Goal: Check status: Check status

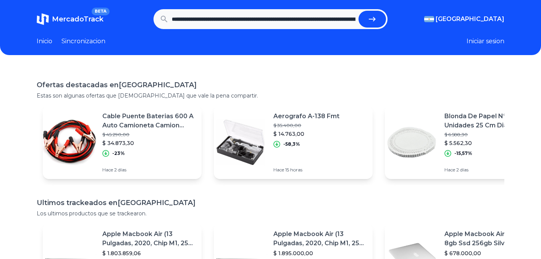
scroll to position [0, 464]
click at [361, 11] on button "submit" at bounding box center [375, 19] width 28 height 17
type input "**********"
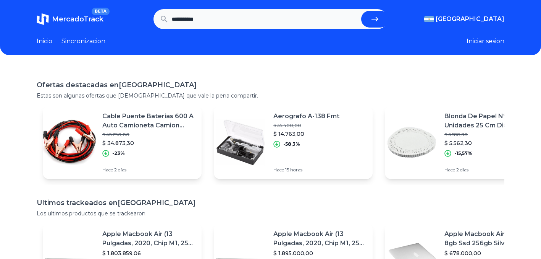
scroll to position [0, 0]
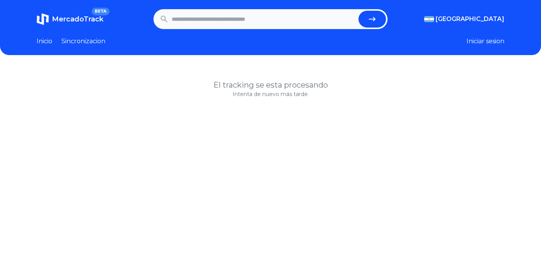
click at [282, 26] on input "text" at bounding box center [264, 19] width 184 height 17
click at [340, 23] on input "text" at bounding box center [264, 19] width 184 height 17
paste input "**********"
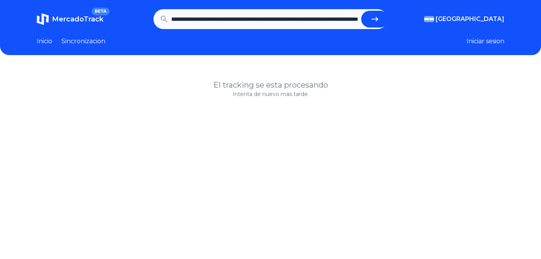
click at [361, 11] on button "submit" at bounding box center [375, 19] width 28 height 17
type input "**********"
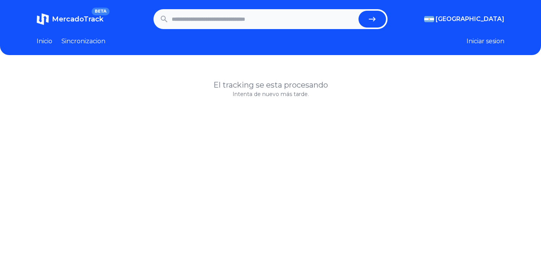
click at [298, 21] on input "text" at bounding box center [264, 19] width 184 height 17
type input "******"
click at [359, 11] on button "submit" at bounding box center [373, 19] width 28 height 17
click at [283, 18] on input "text" at bounding box center [264, 19] width 184 height 17
click at [212, 22] on input "text" at bounding box center [264, 19] width 184 height 17
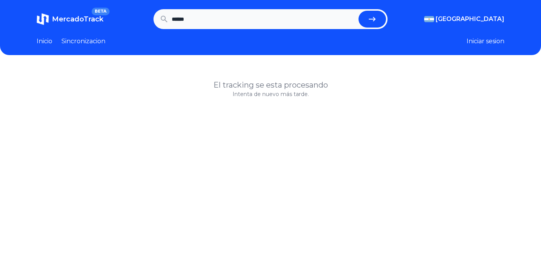
type input "******"
click at [359, 11] on button "submit" at bounding box center [373, 19] width 28 height 17
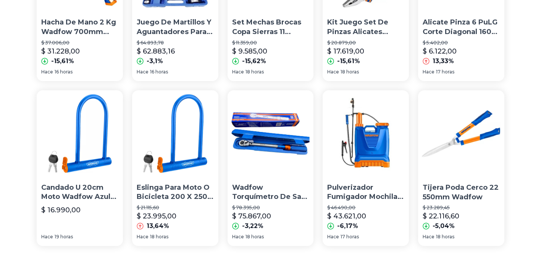
scroll to position [594, 0]
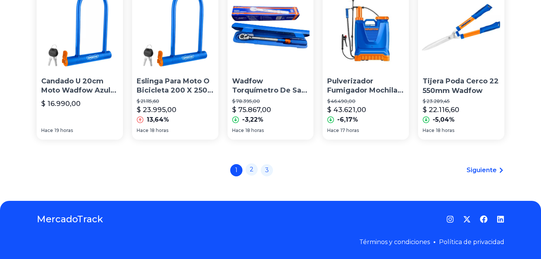
click at [258, 168] on link "2" at bounding box center [252, 169] width 12 height 12
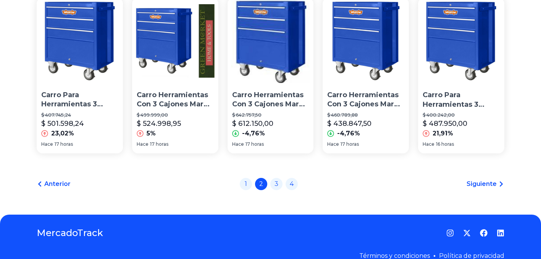
scroll to position [594, 0]
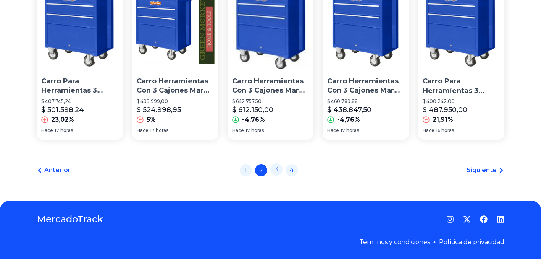
click at [277, 166] on link "3" at bounding box center [276, 169] width 12 height 12
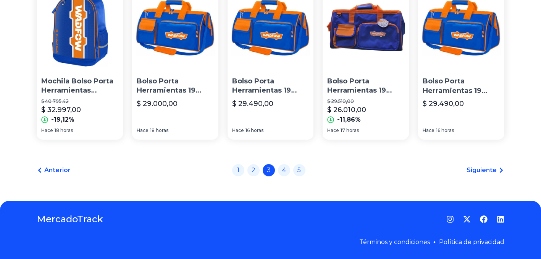
scroll to position [592, 0]
click at [289, 171] on link "4" at bounding box center [284, 169] width 12 height 12
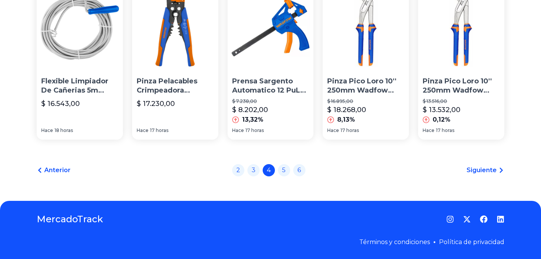
scroll to position [592, 0]
click at [289, 171] on link "5" at bounding box center [284, 169] width 12 height 12
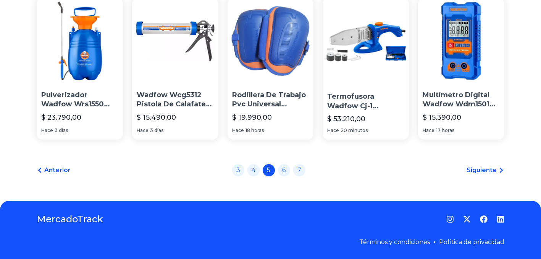
scroll to position [576, 0]
click at [284, 172] on link "6" at bounding box center [284, 169] width 12 height 12
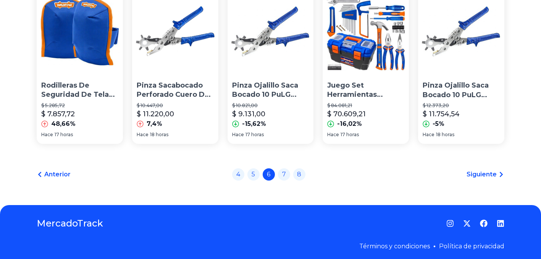
scroll to position [594, 0]
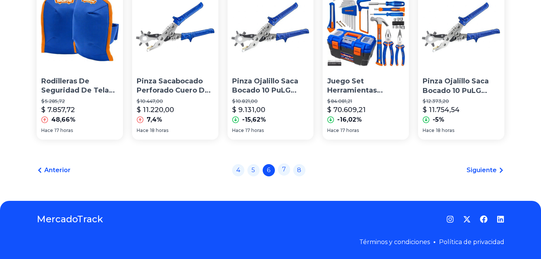
click at [287, 164] on link "7" at bounding box center [284, 169] width 12 height 12
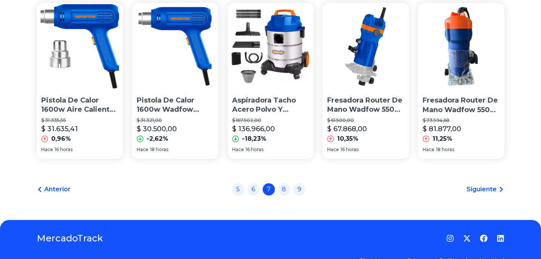
scroll to position [566, 0]
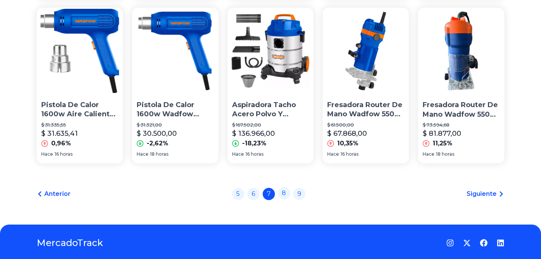
click at [286, 196] on link "8" at bounding box center [284, 193] width 12 height 12
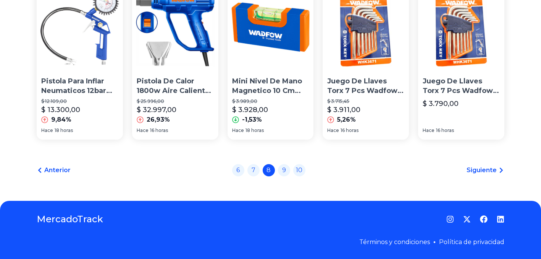
scroll to position [592, 0]
click at [287, 168] on link "9" at bounding box center [284, 169] width 12 height 12
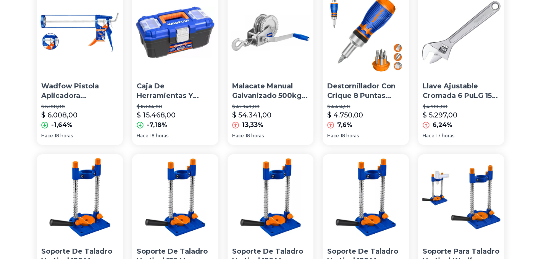
scroll to position [594, 0]
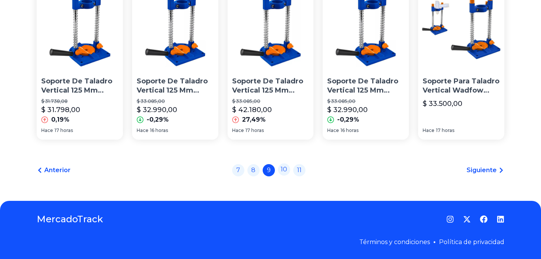
click at [289, 167] on link "10" at bounding box center [284, 169] width 12 height 12
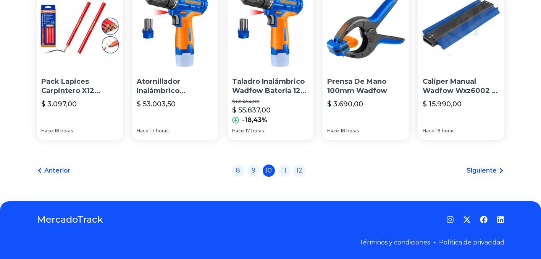
scroll to position [589, 0]
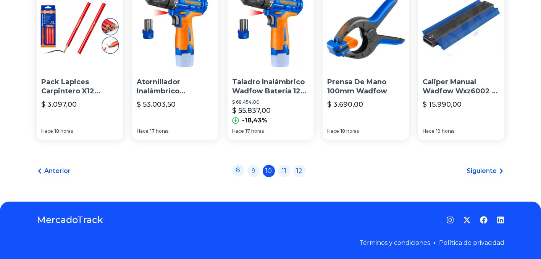
click at [240, 173] on link "8" at bounding box center [238, 170] width 12 height 12
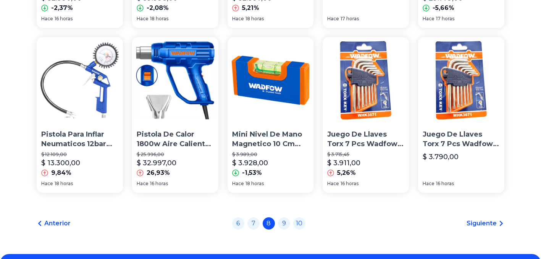
scroll to position [594, 0]
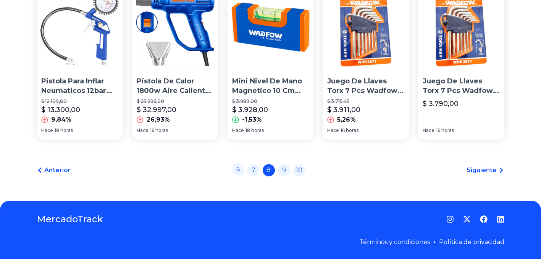
click at [241, 173] on link "6" at bounding box center [238, 169] width 12 height 12
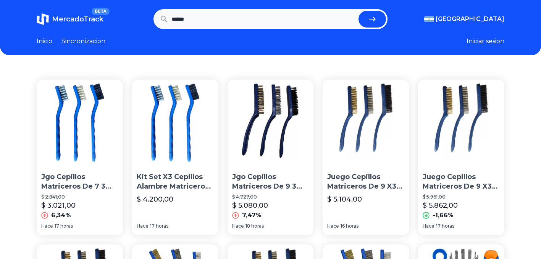
click at [253, 21] on input "******" at bounding box center [264, 19] width 184 height 17
type input "**********"
click at [359, 11] on button "submit" at bounding box center [373, 19] width 28 height 17
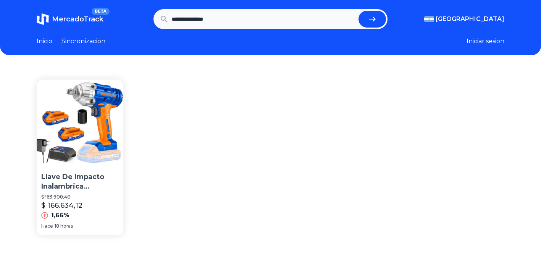
click at [86, 118] on img at bounding box center [80, 122] width 86 height 86
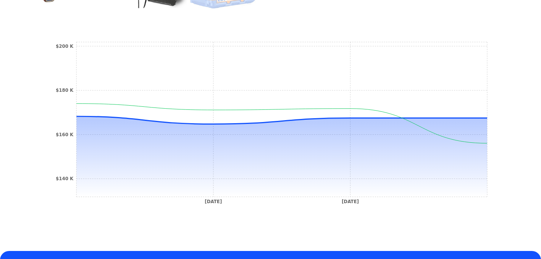
scroll to position [234, 0]
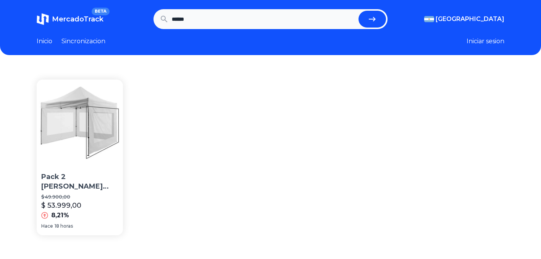
click at [90, 151] on img at bounding box center [80, 122] width 86 height 86
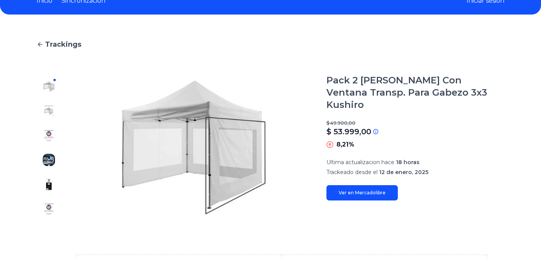
scroll to position [43, 0]
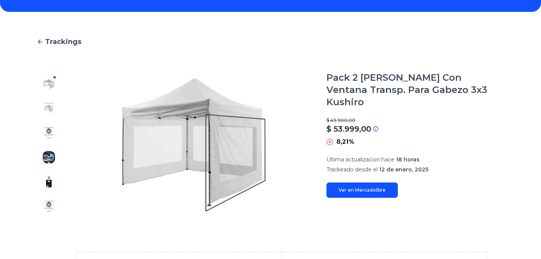
click at [351, 182] on link "Ver en Mercadolibre" at bounding box center [362, 189] width 71 height 15
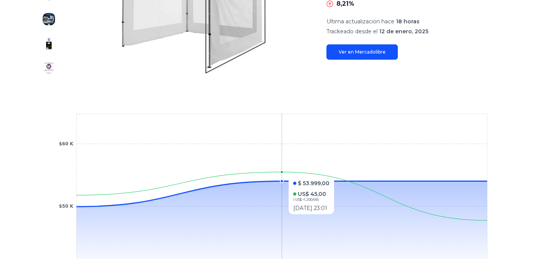
scroll to position [181, 0]
